Goal: Information Seeking & Learning: Learn about a topic

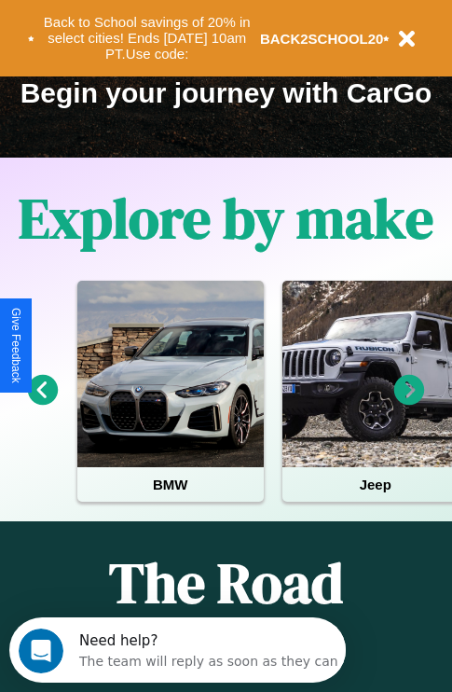
scroll to position [287, 0]
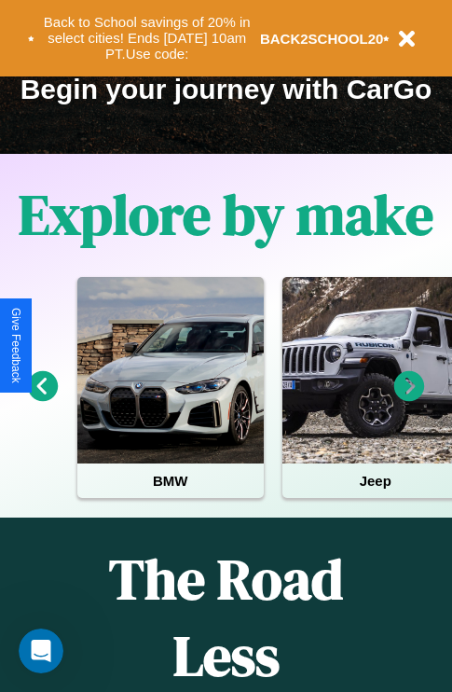
click at [42, 399] on icon at bounding box center [43, 386] width 31 height 31
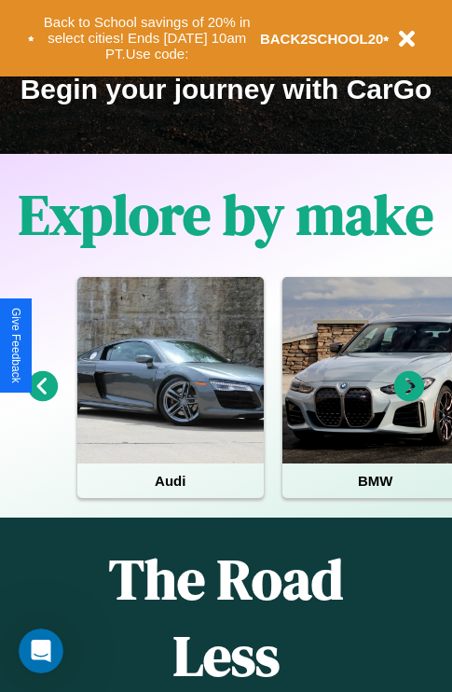
click at [409, 399] on icon at bounding box center [409, 386] width 31 height 31
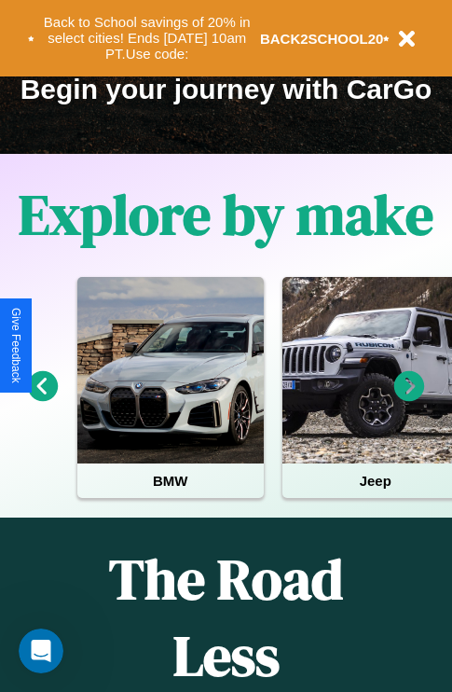
click at [409, 399] on icon at bounding box center [409, 386] width 31 height 31
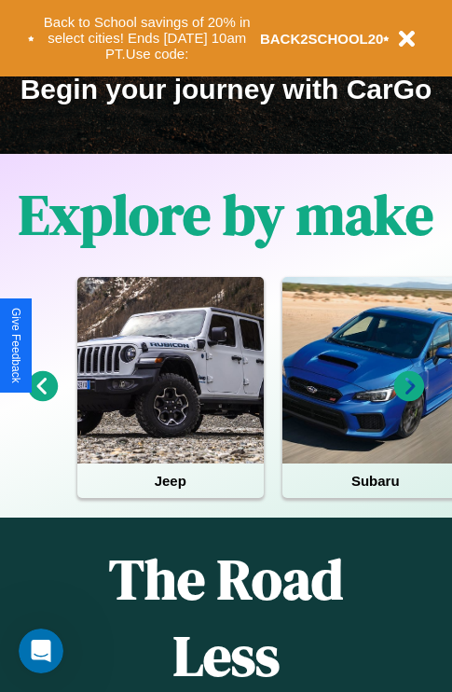
click at [409, 399] on icon at bounding box center [409, 386] width 31 height 31
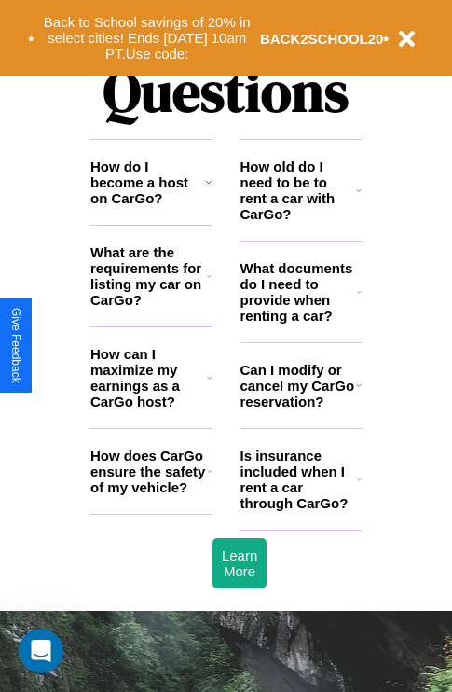
scroll to position [2260, 0]
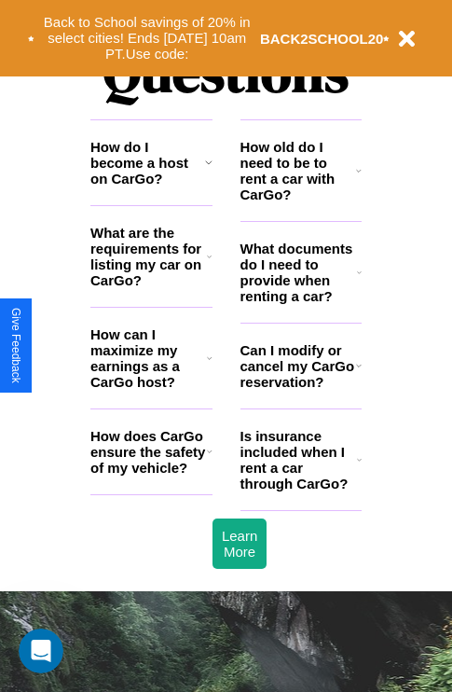
click at [358, 373] on icon at bounding box center [359, 365] width 6 height 15
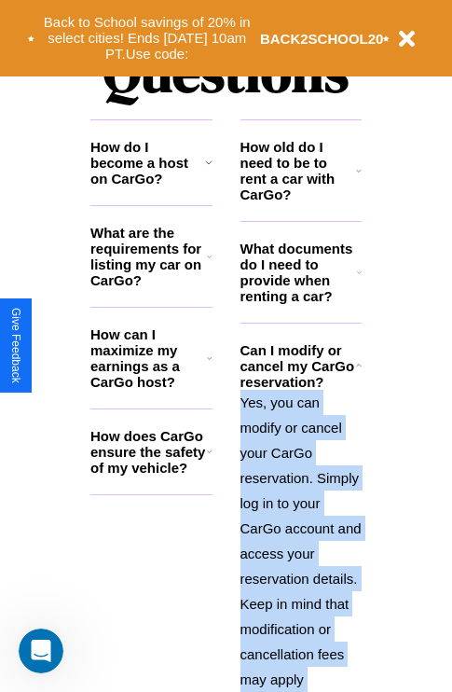
scroll to position [2443, 0]
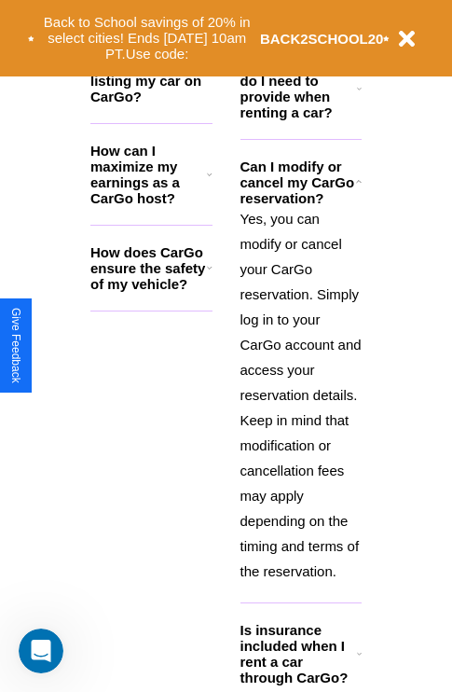
click at [359, 661] on icon at bounding box center [359, 653] width 5 height 15
click at [300, 401] on p "Yes, you can modify or cancel your CarGo reservation. Simply log in to your Car…" at bounding box center [302, 395] width 122 height 378
click at [300, 118] on h3 "What documents do I need to provide when renting a car?" at bounding box center [300, 88] width 118 height 63
click at [359, 96] on icon at bounding box center [359, 88] width 5 height 15
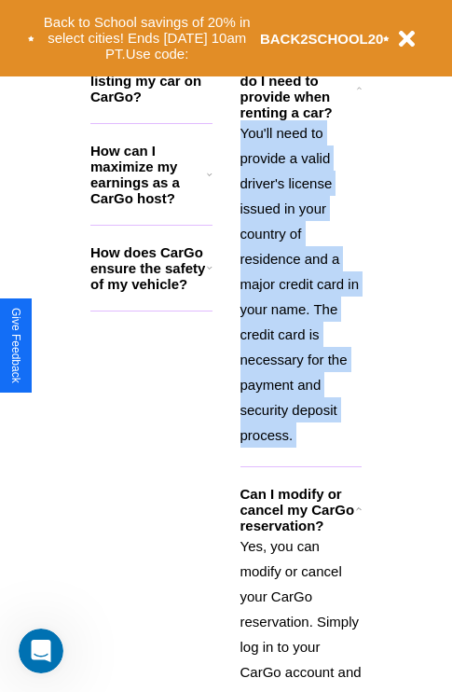
scroll to position [3293, 0]
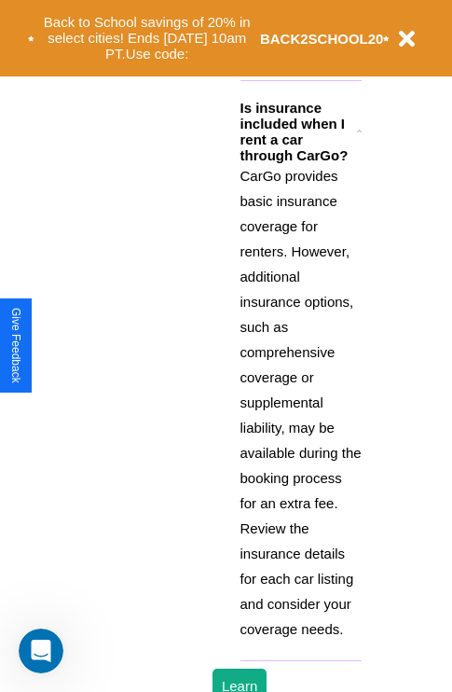
click at [300, 401] on p "CarGo provides basic insurance coverage for renters. However, additional insura…" at bounding box center [302, 402] width 122 height 478
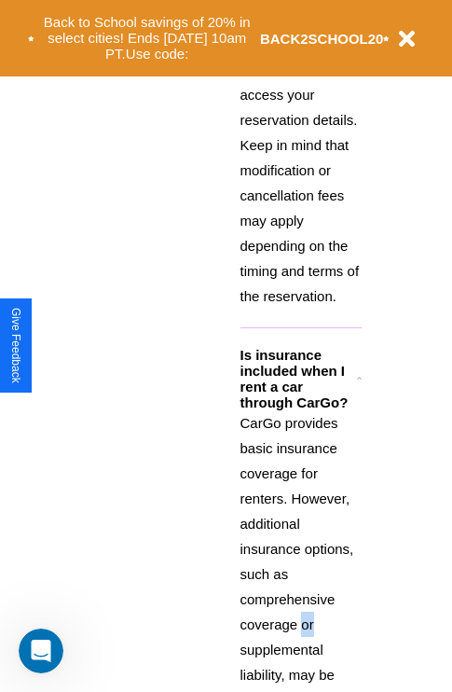
scroll to position [3045, 0]
